Goal: Information Seeking & Learning: Learn about a topic

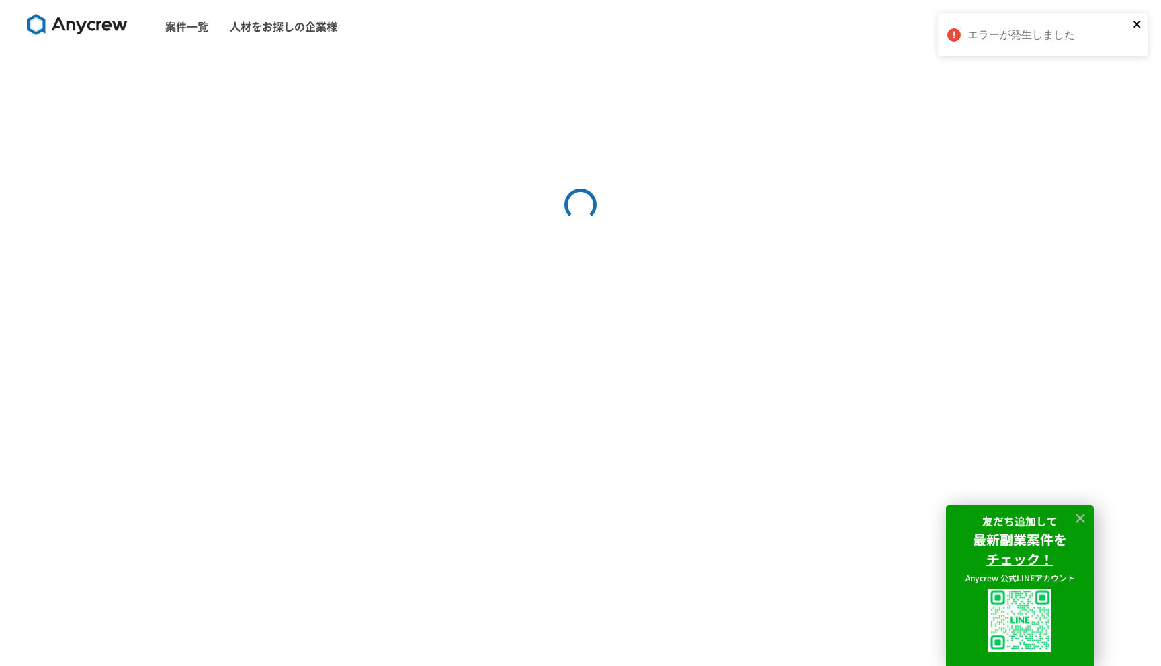
click at [1135, 21] on icon "close" at bounding box center [1137, 24] width 9 height 11
click at [1087, 521] on icon at bounding box center [1080, 518] width 15 height 15
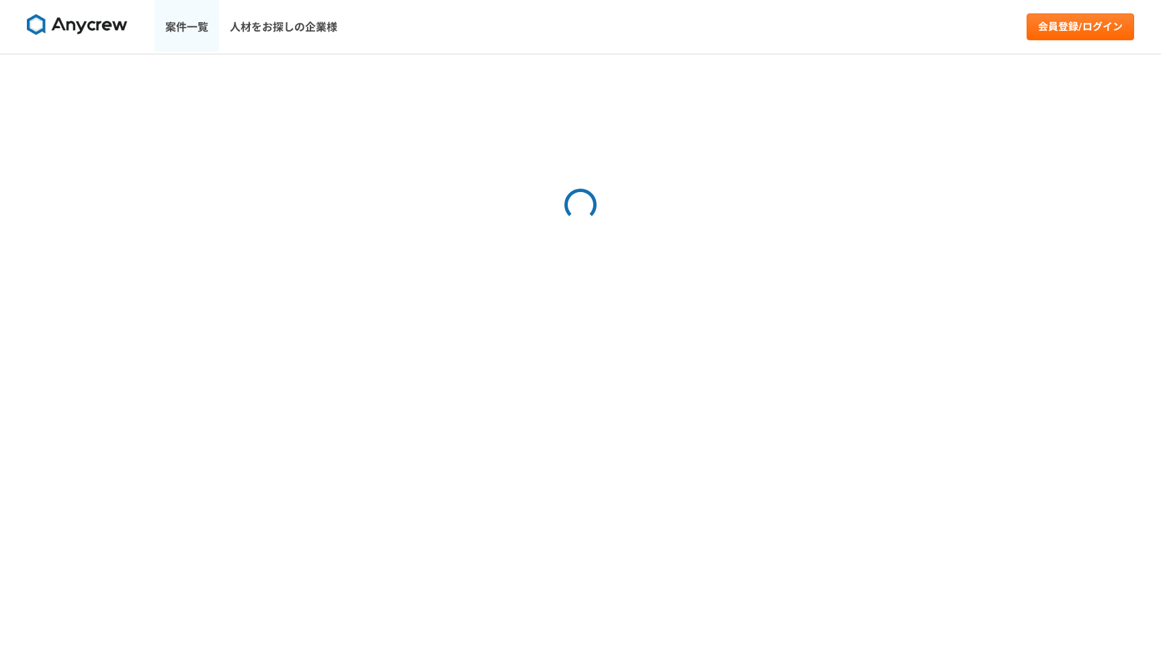
click at [186, 23] on link "案件一覧" at bounding box center [187, 27] width 64 height 54
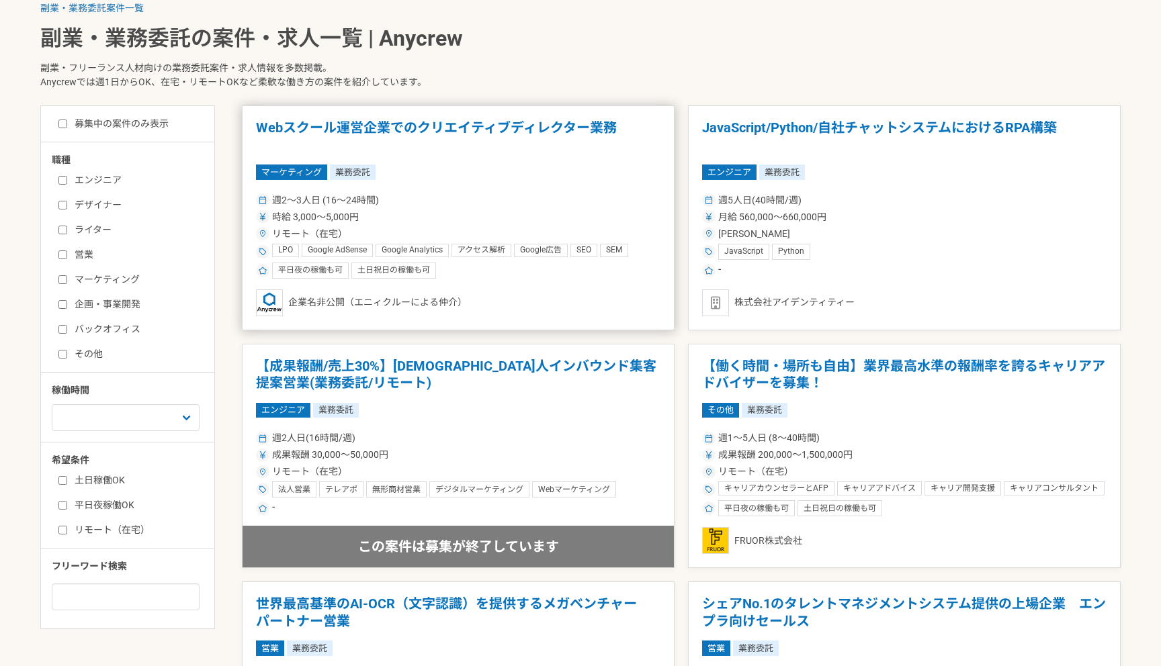
scroll to position [335, 0]
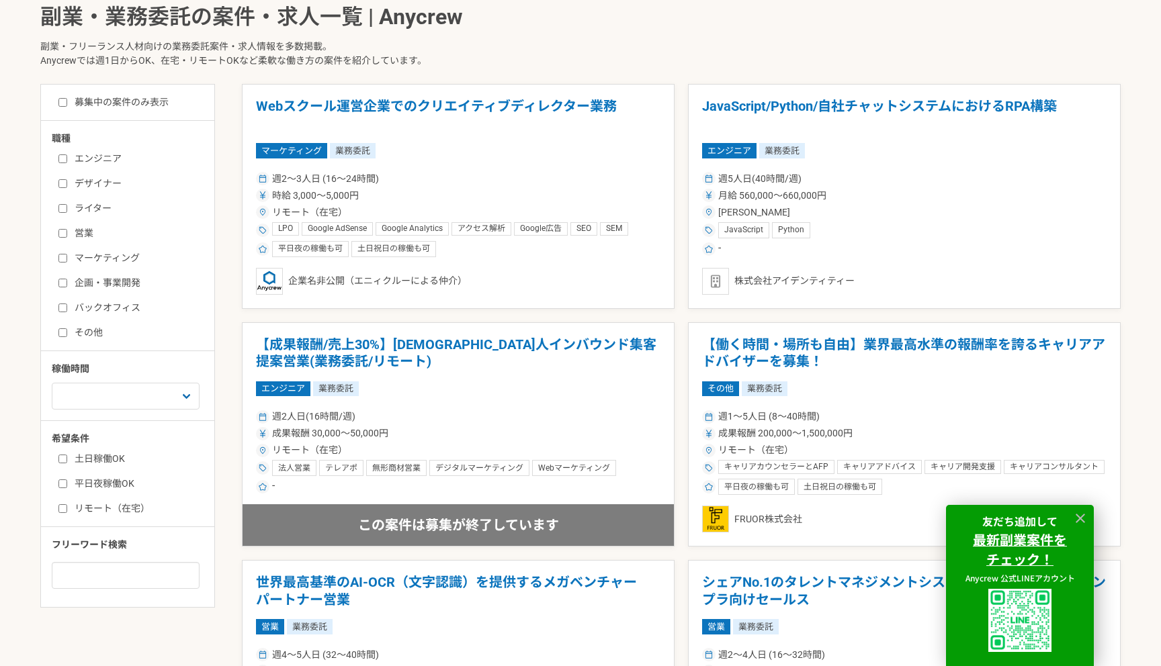
click at [89, 234] on label "営業" at bounding box center [135, 233] width 155 height 14
click at [67, 234] on input "営業" at bounding box center [62, 233] width 9 height 9
checkbox input "true"
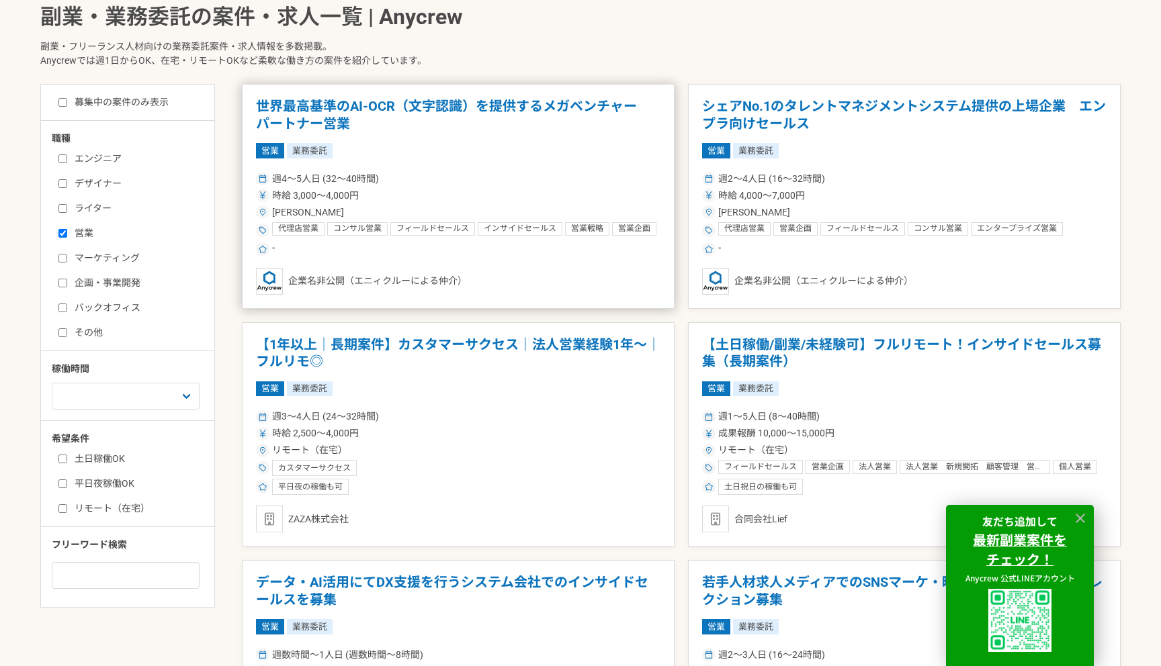
click at [447, 167] on article "世界最高基準のAI-OCR（文字認識）を提供するメガベンチャー　パートナー営業 営業 業務委託 週4〜5人日 (32〜40時間) 時給 3,000〜4,000…" at bounding box center [458, 196] width 433 height 225
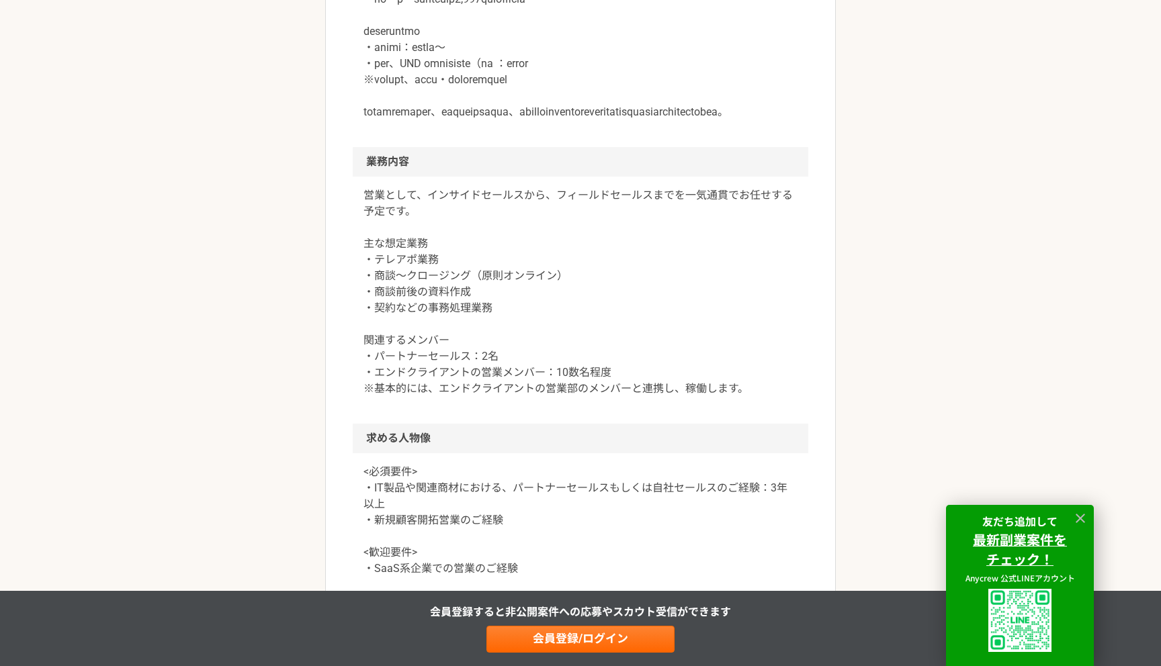
scroll to position [605, 0]
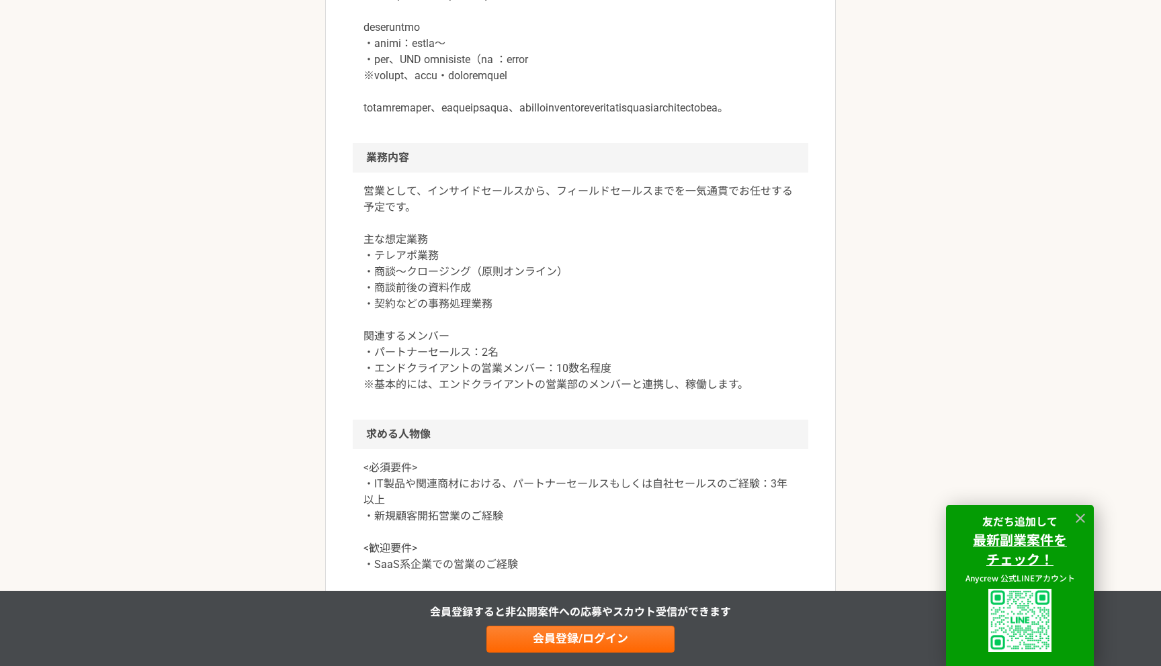
drag, startPoint x: 501, startPoint y: 158, endPoint x: 574, endPoint y: 158, distance: 73.2
copy p "パートナーセールス"
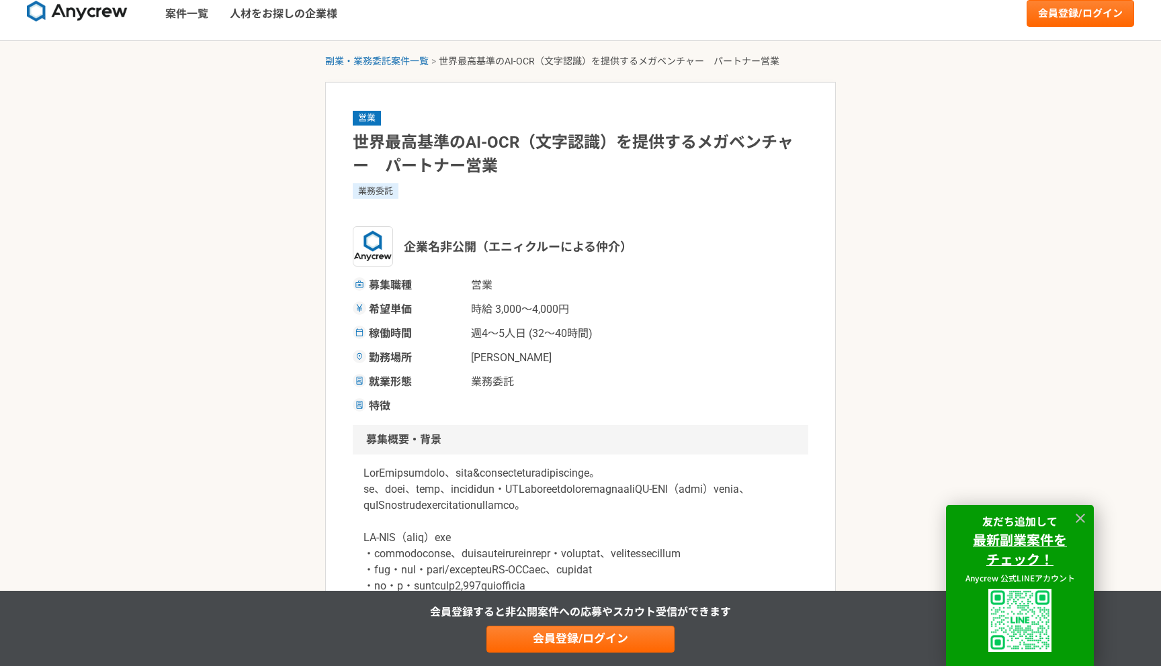
scroll to position [0, 0]
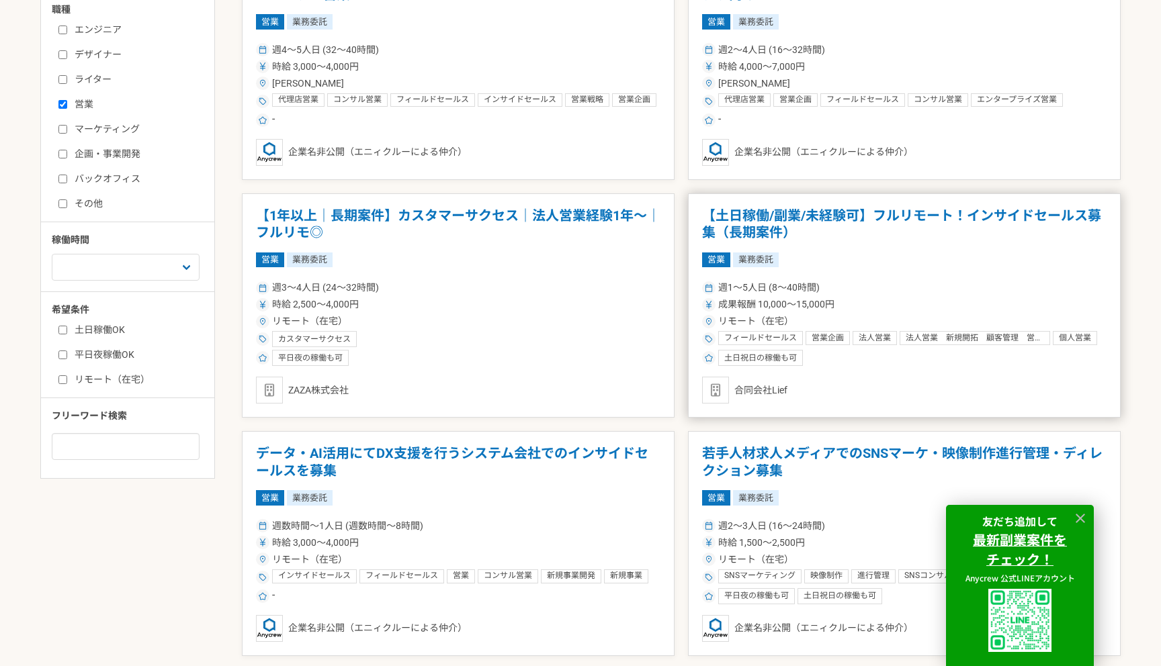
scroll to position [498, 0]
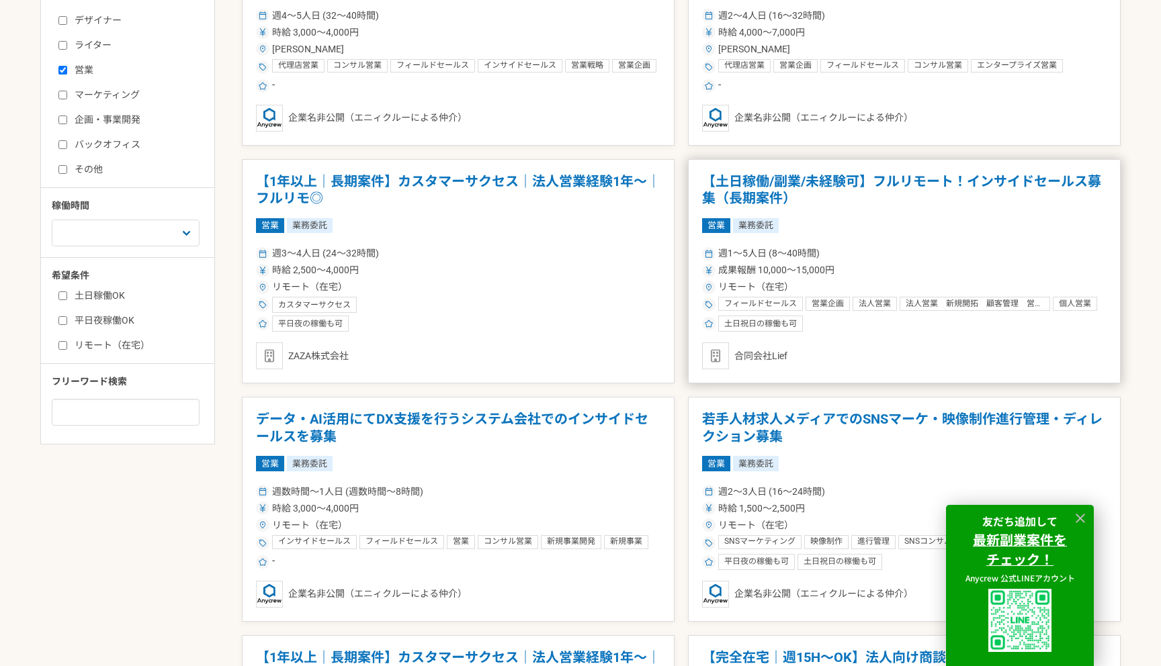
click at [874, 225] on div "営業 業務委託" at bounding box center [904, 225] width 404 height 15
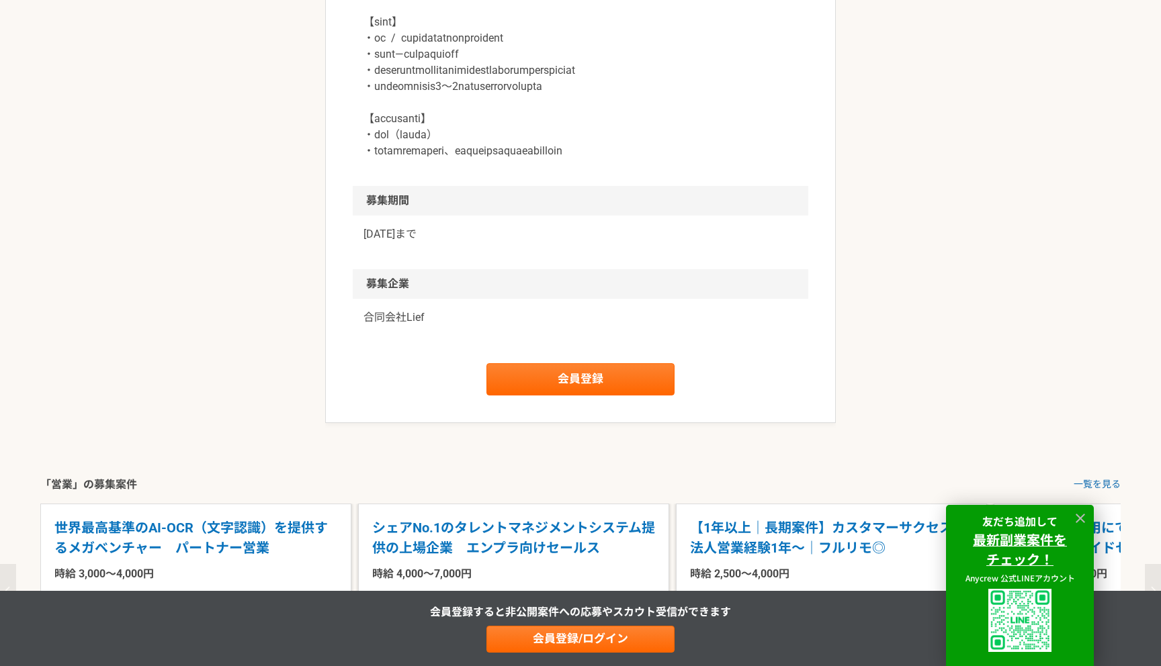
scroll to position [1941, 0]
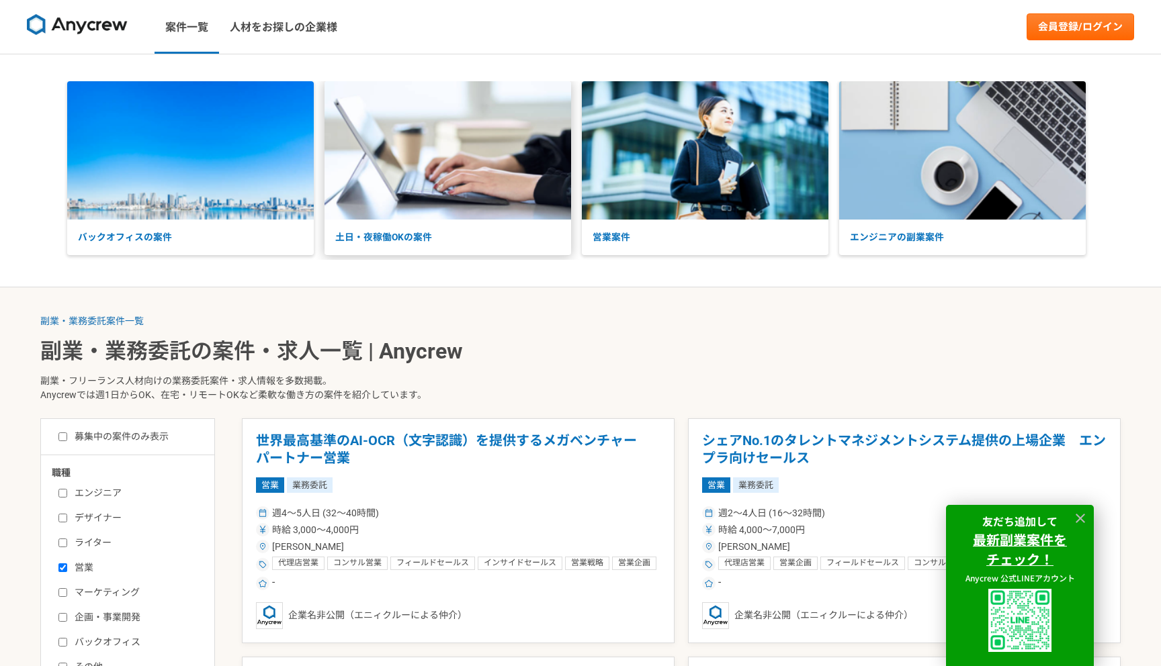
scroll to position [335, 0]
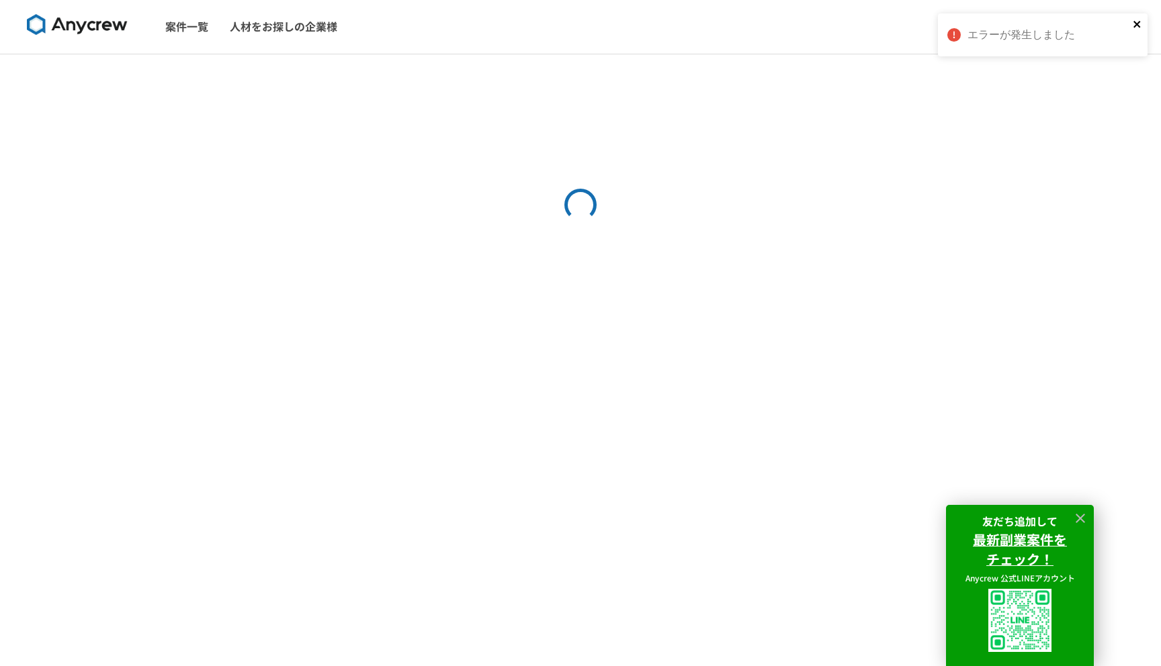
click at [1134, 19] on icon "close" at bounding box center [1137, 24] width 9 height 11
